Goal: Task Accomplishment & Management: Complete application form

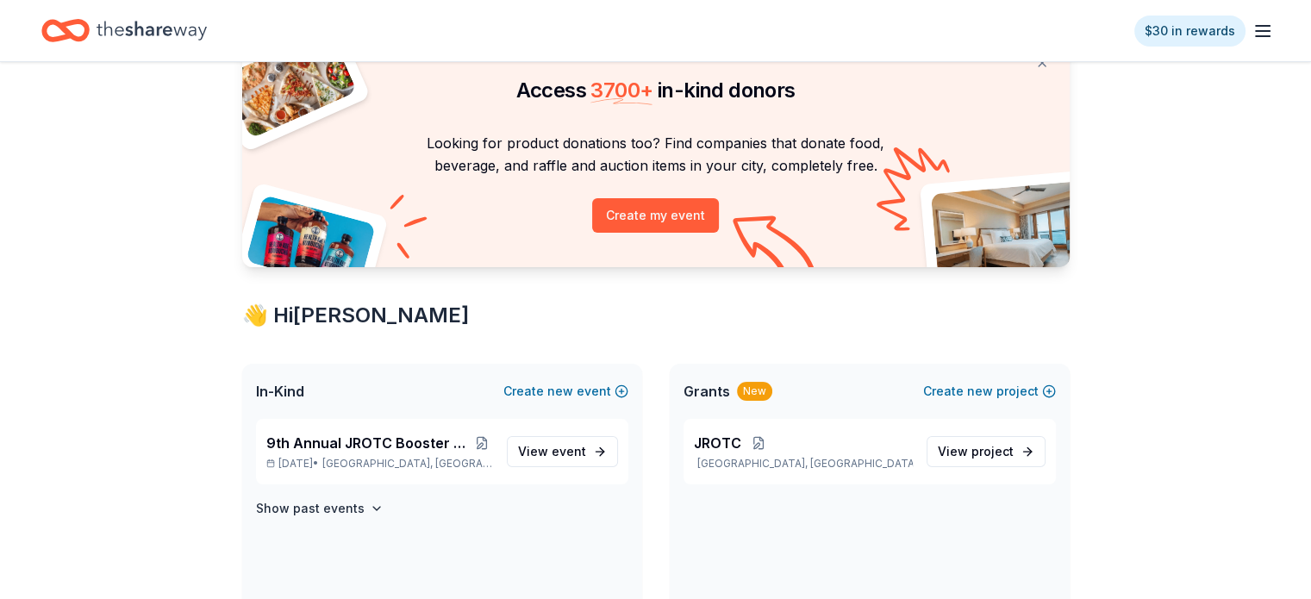
scroll to position [172, 0]
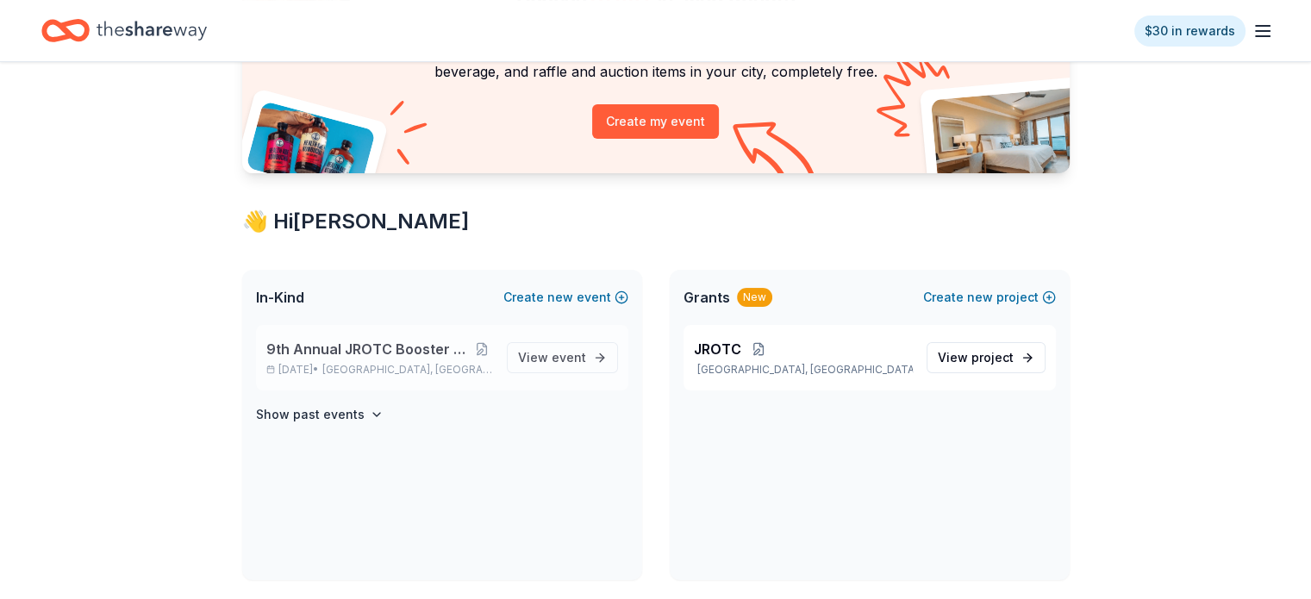
click at [407, 347] on span "9th Annual JROTC Booster Club Holiday Bazaar" at bounding box center [368, 349] width 205 height 21
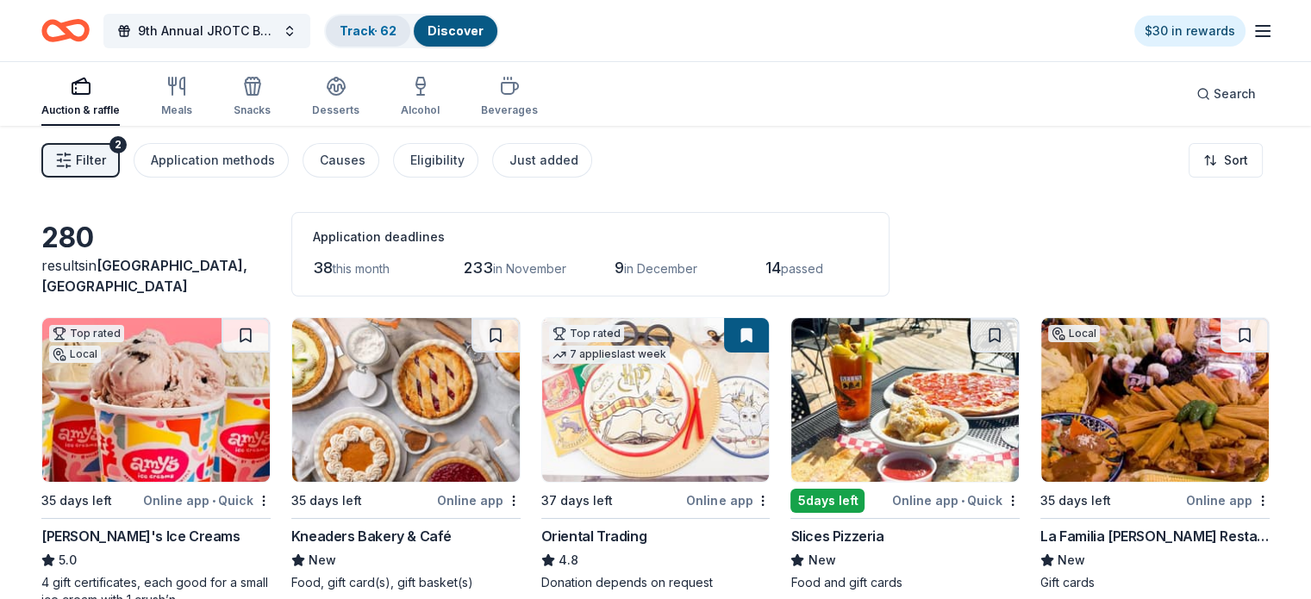
click at [395, 28] on link "Track · 62" at bounding box center [368, 30] width 57 height 15
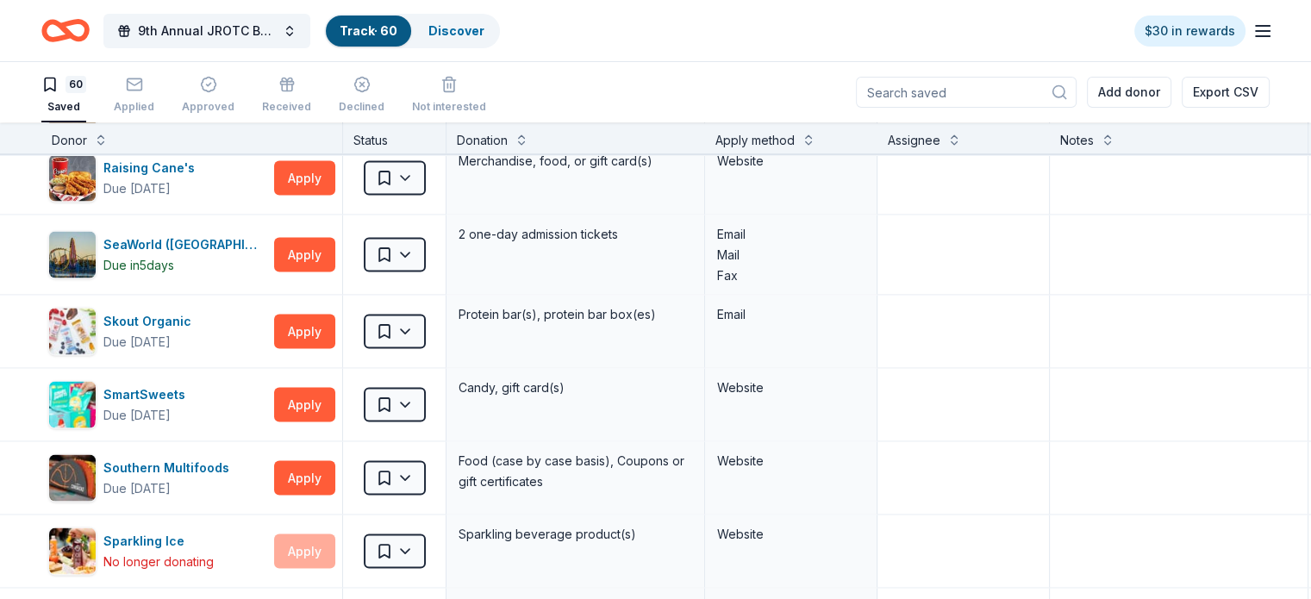
scroll to position [3578, 0]
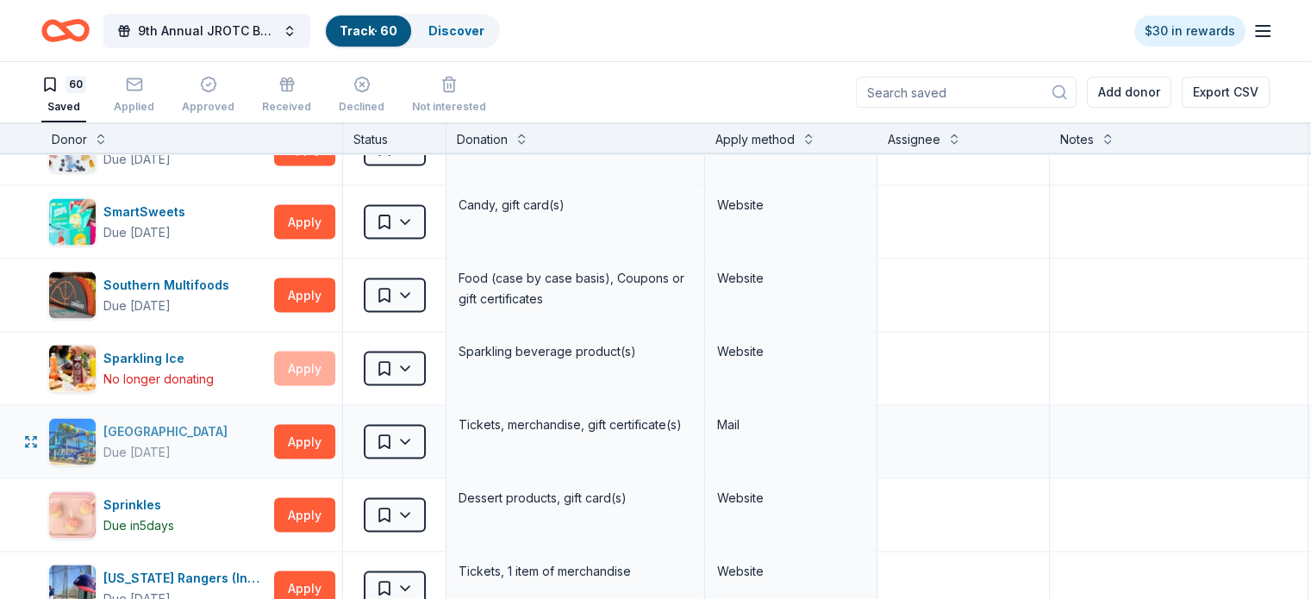
click at [234, 442] on div "Due [DATE]" at bounding box center [168, 452] width 131 height 21
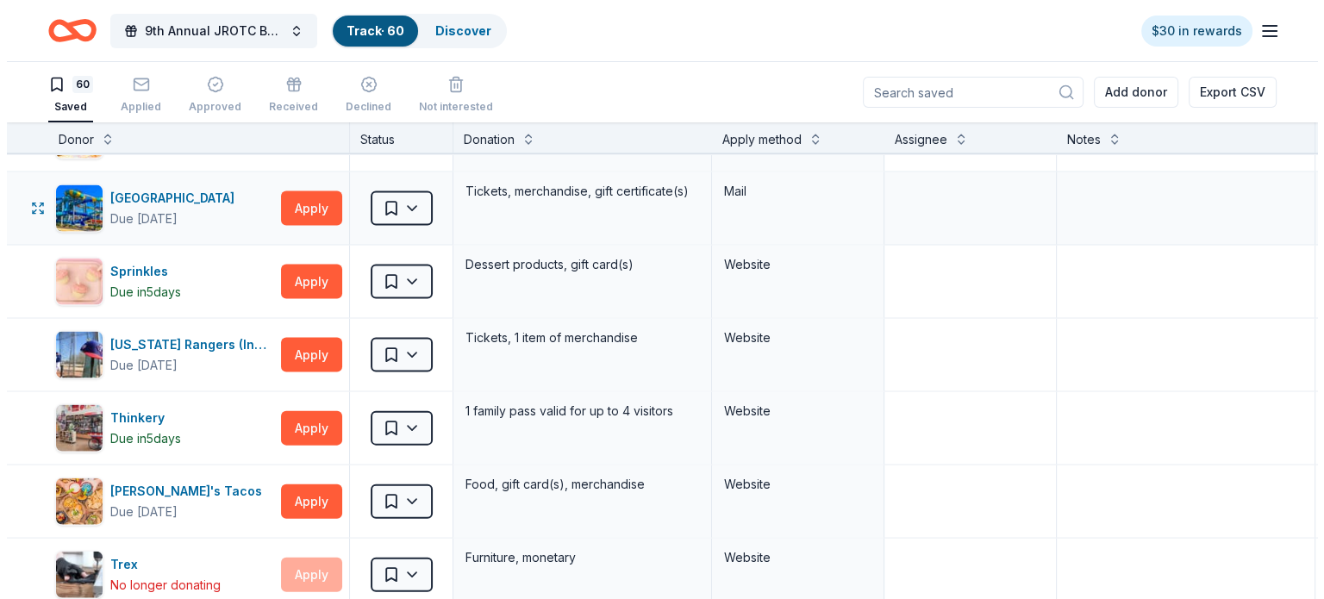
scroll to position [3837, 0]
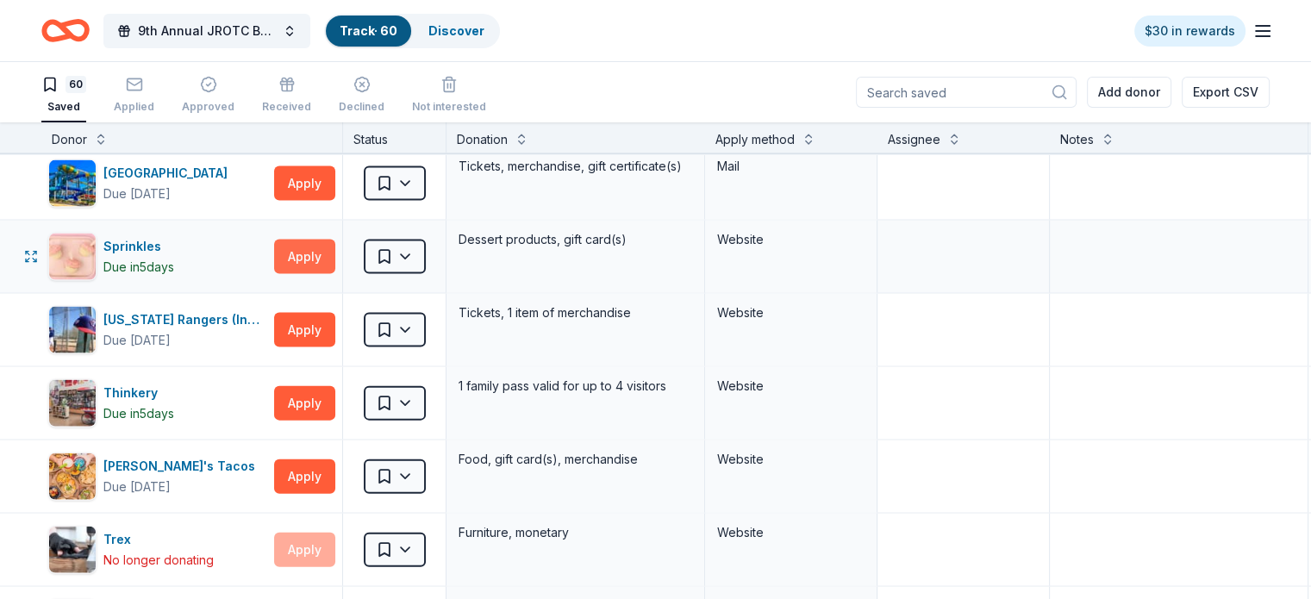
click at [335, 240] on button "Apply" at bounding box center [304, 257] width 61 height 34
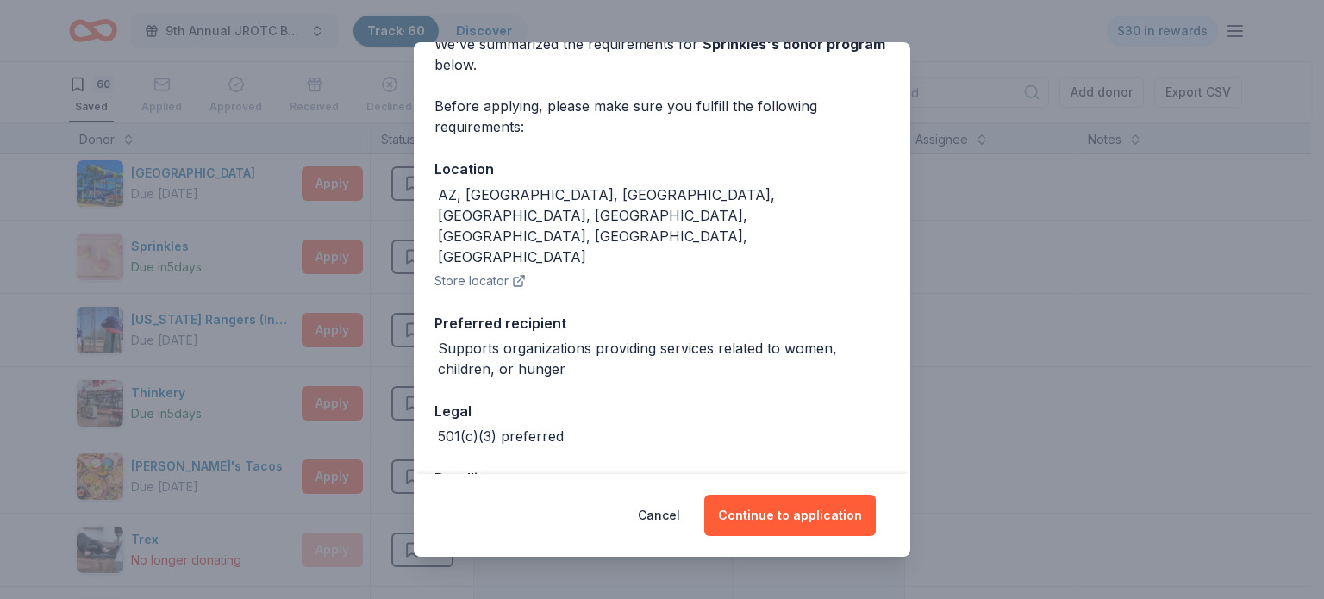
scroll to position [93, 0]
click at [845, 515] on button "Continue to application" at bounding box center [790, 515] width 172 height 41
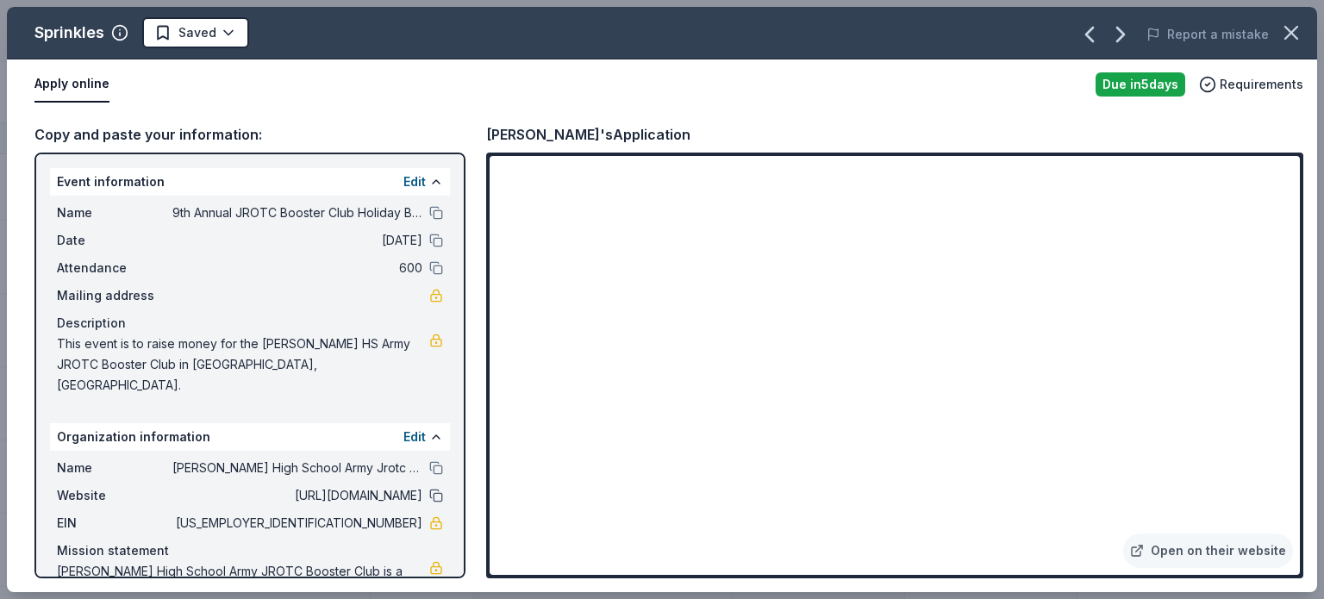
click at [429, 489] on button at bounding box center [436, 496] width 14 height 14
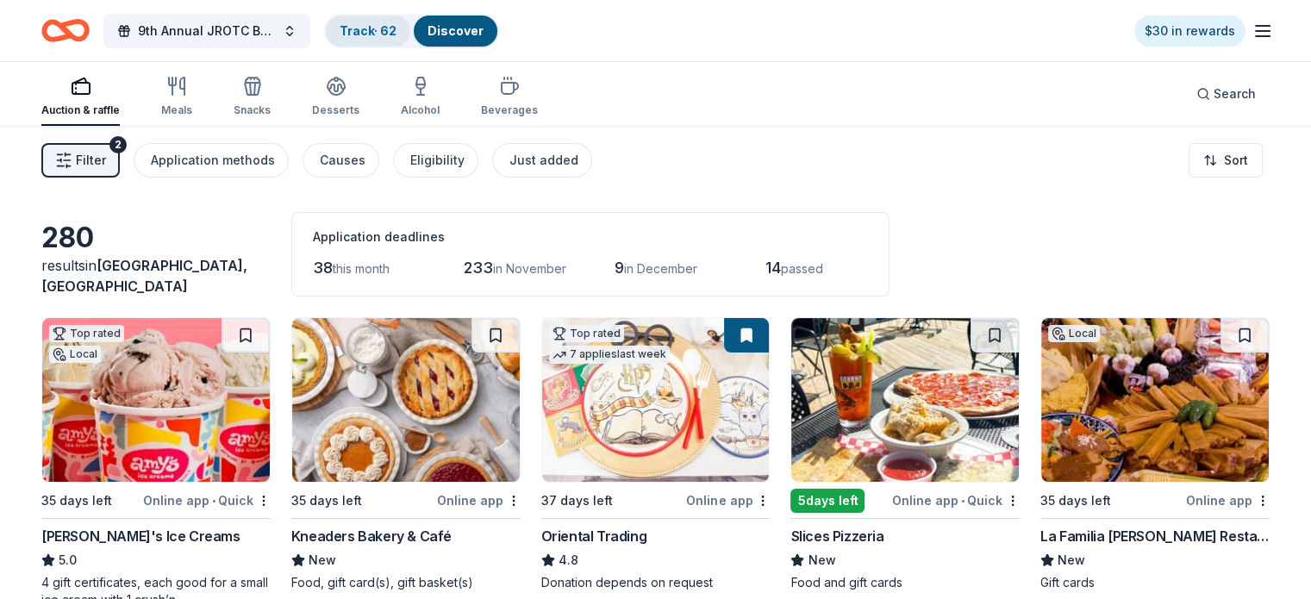
click at [382, 28] on link "Track · 62" at bounding box center [368, 30] width 57 height 15
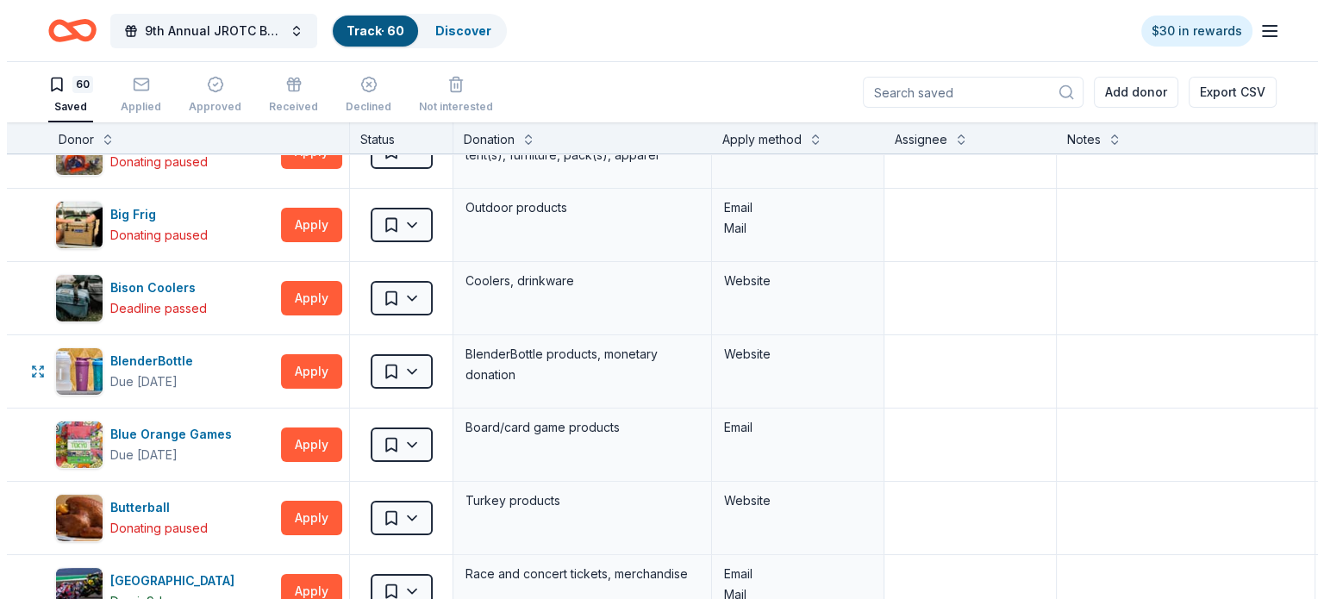
scroll to position [345, 0]
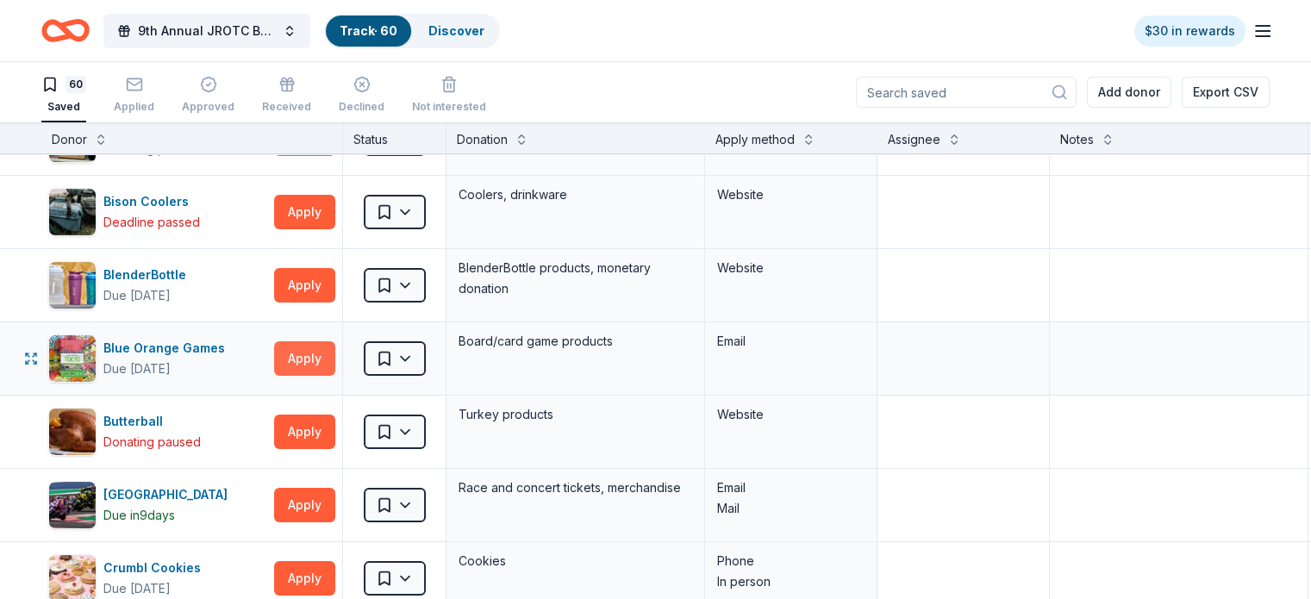
click at [332, 358] on button "Apply" at bounding box center [304, 358] width 61 height 34
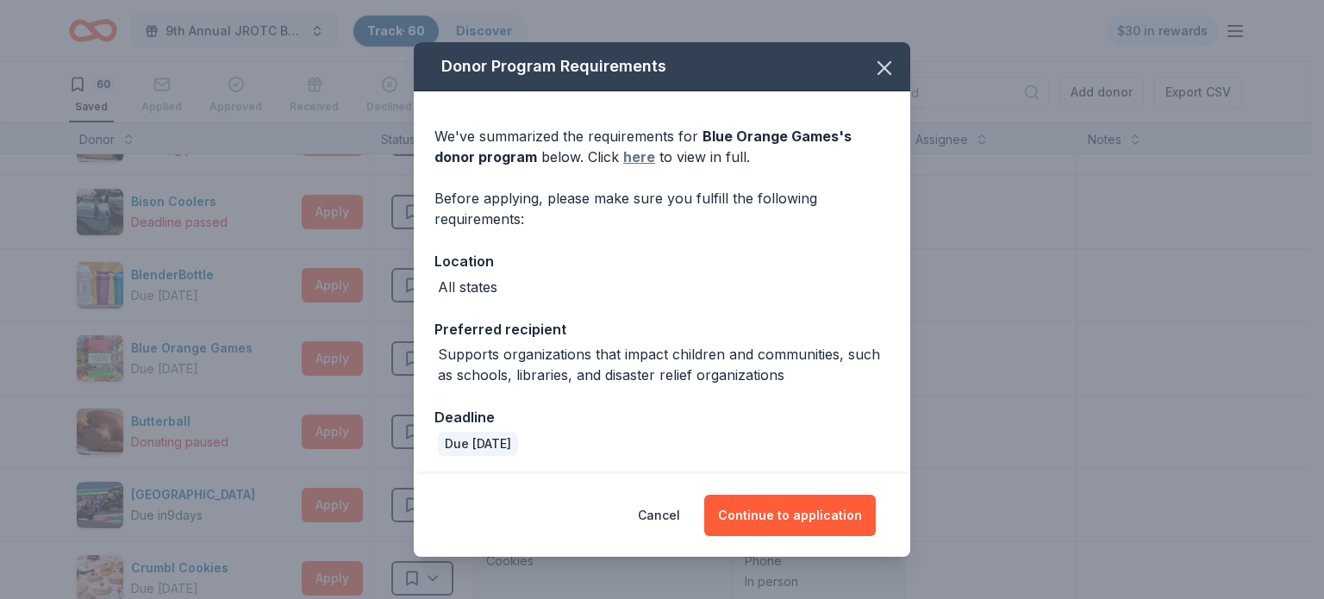
click at [635, 154] on link "here" at bounding box center [639, 157] width 32 height 21
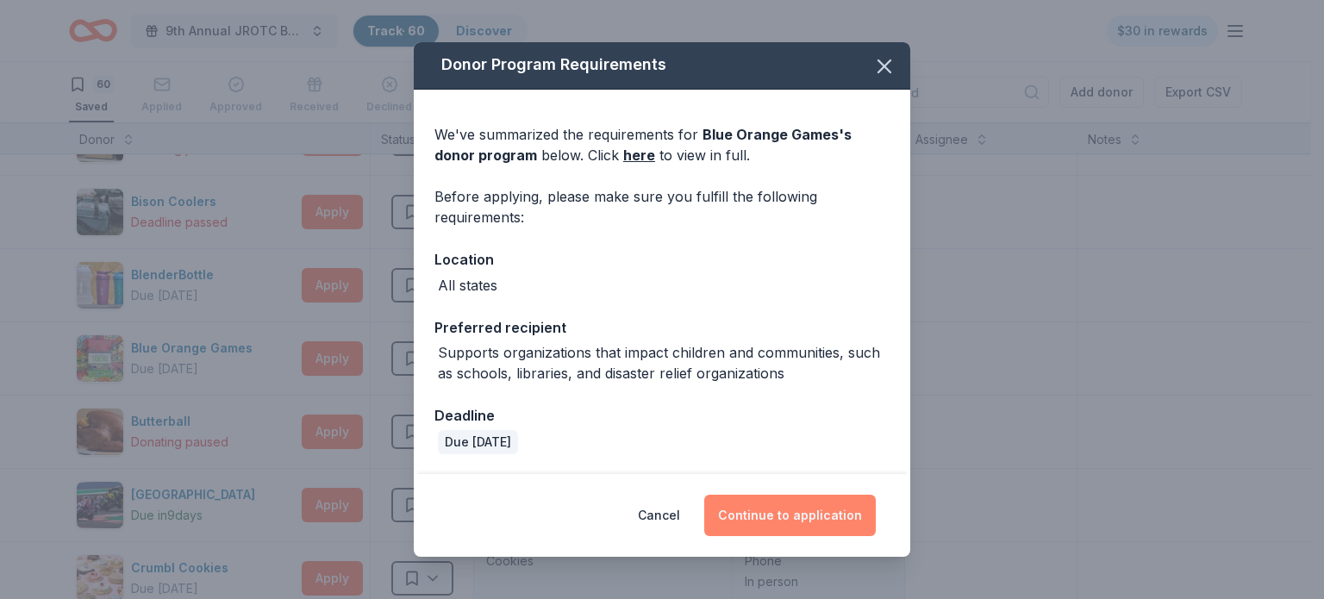
click at [811, 516] on button "Continue to application" at bounding box center [790, 515] width 172 height 41
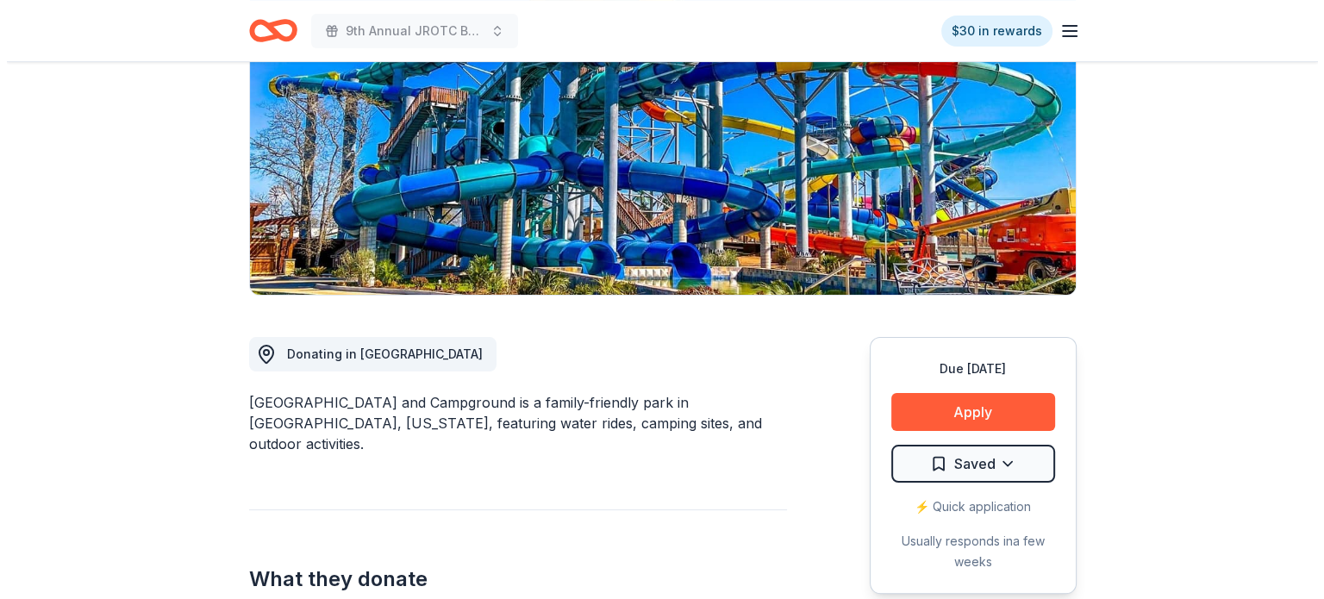
scroll to position [259, 0]
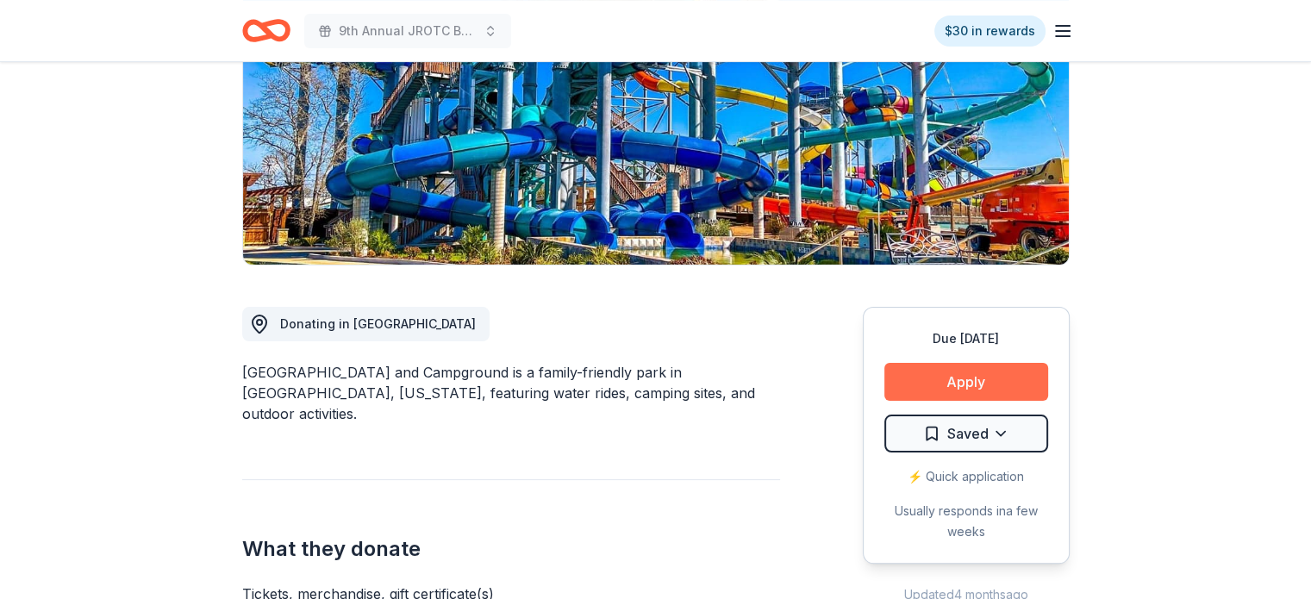
click at [981, 382] on button "Apply" at bounding box center [966, 382] width 164 height 38
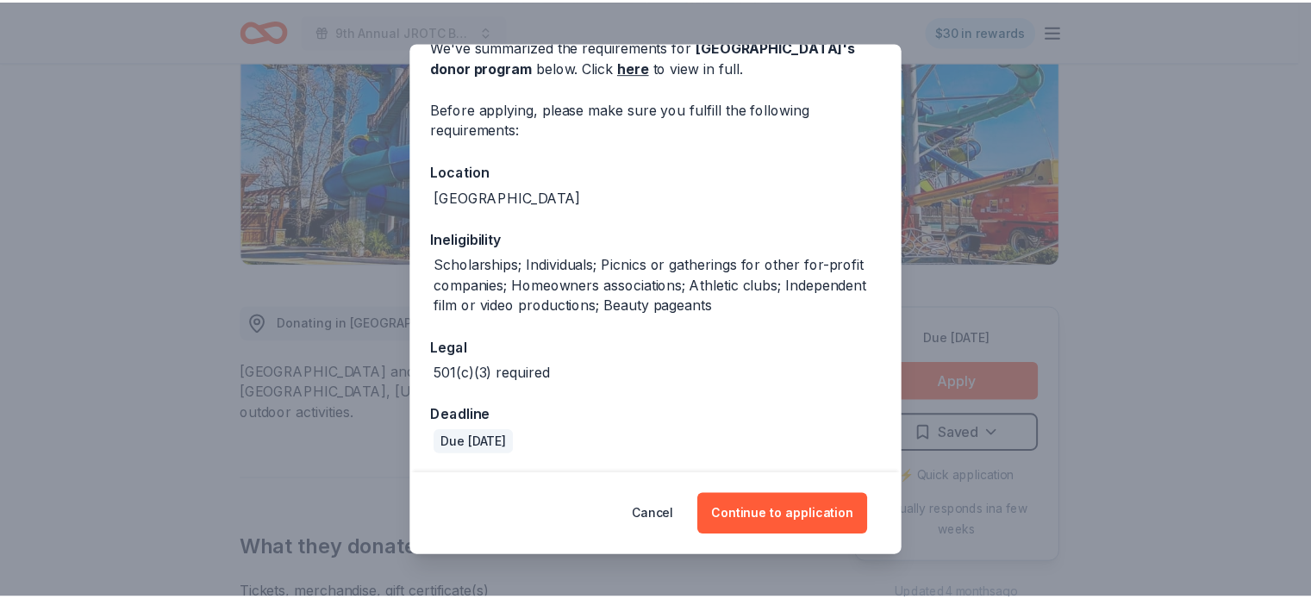
scroll to position [90, 0]
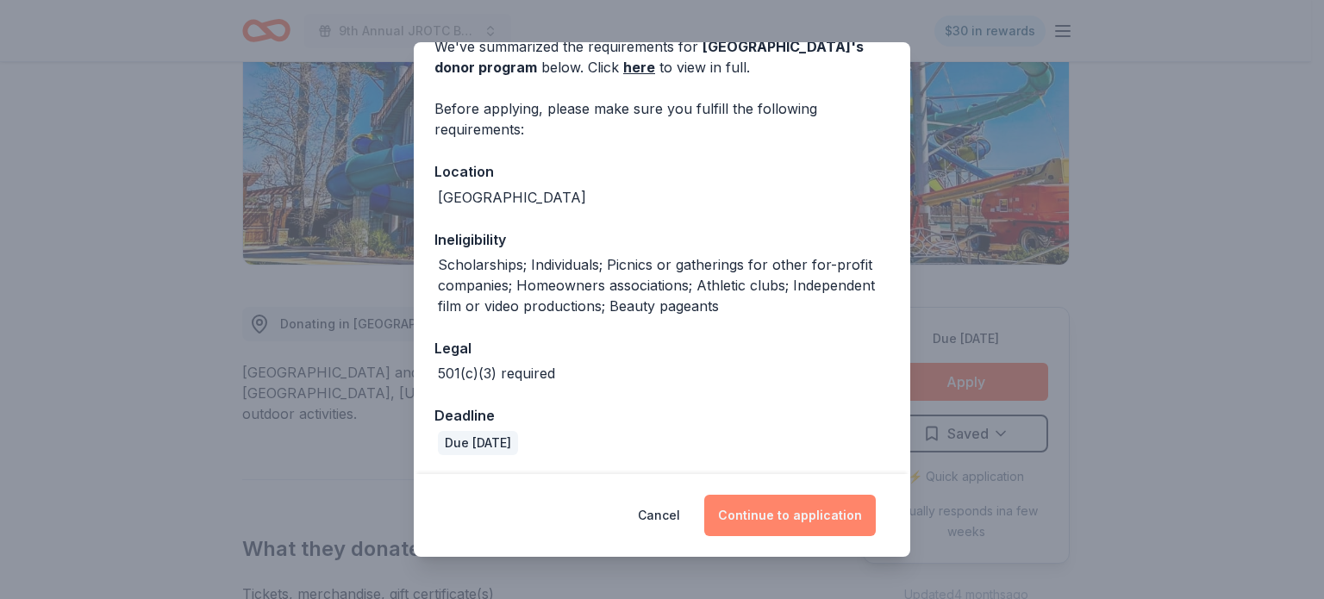
click at [807, 509] on button "Continue to application" at bounding box center [790, 515] width 172 height 41
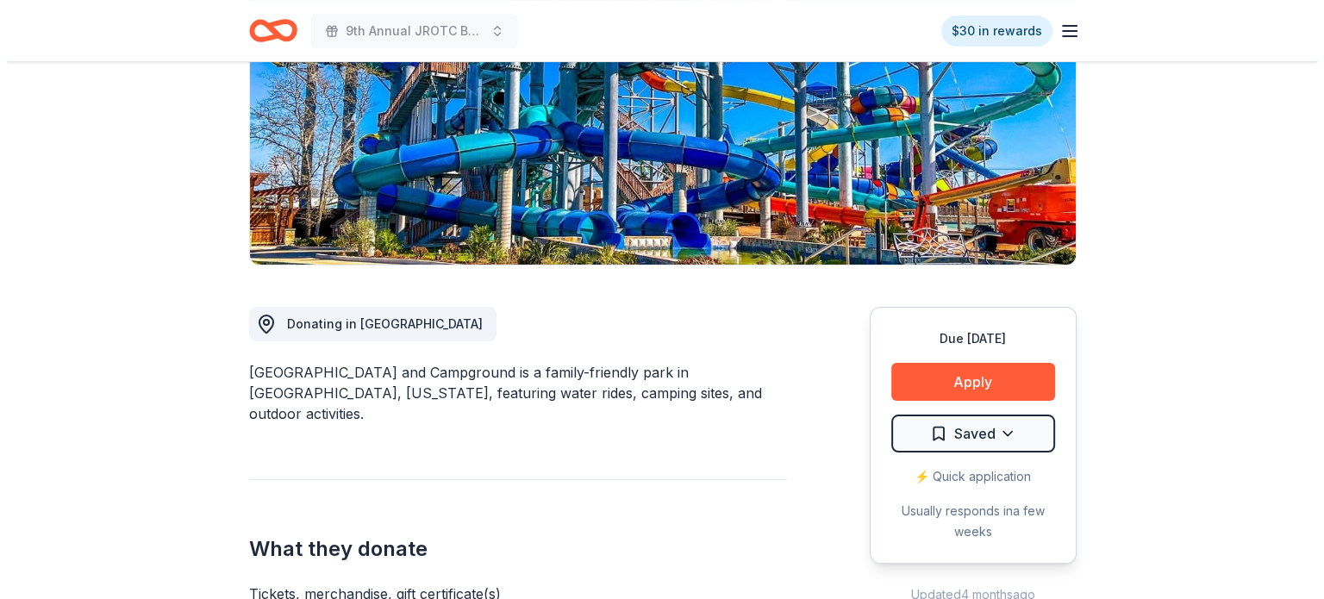
scroll to position [0, 0]
